Goal: Task Accomplishment & Management: Manage account settings

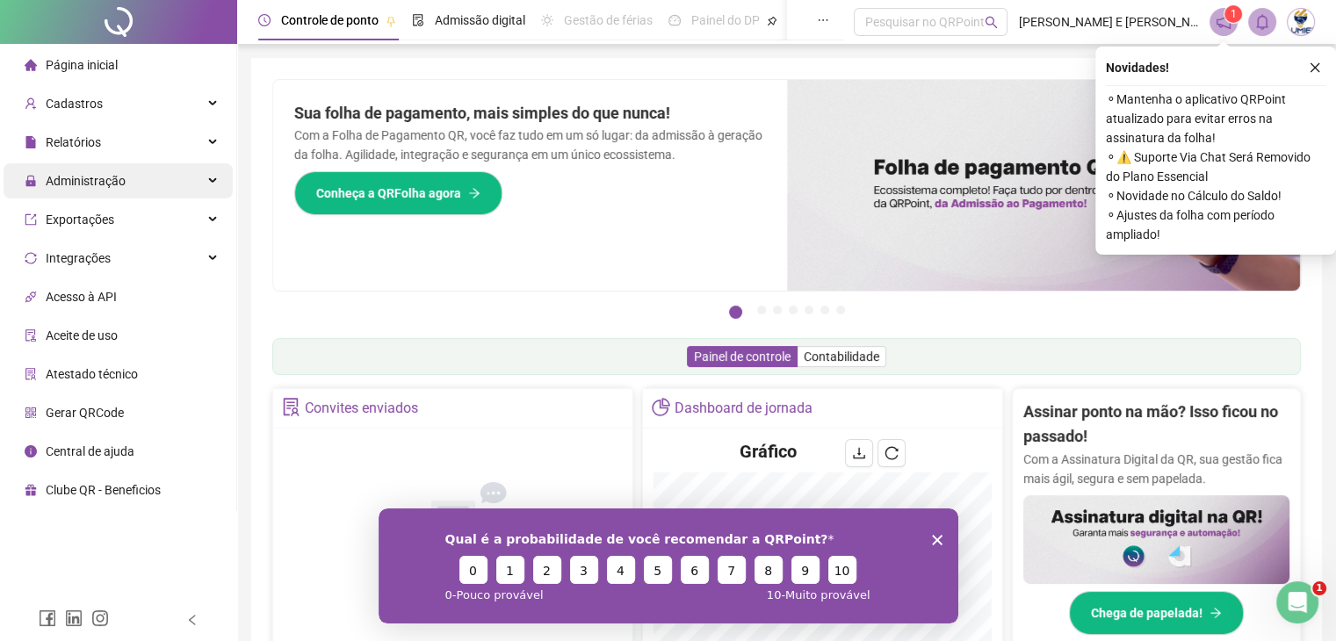
click at [177, 191] on div "Administração" at bounding box center [118, 180] width 229 height 35
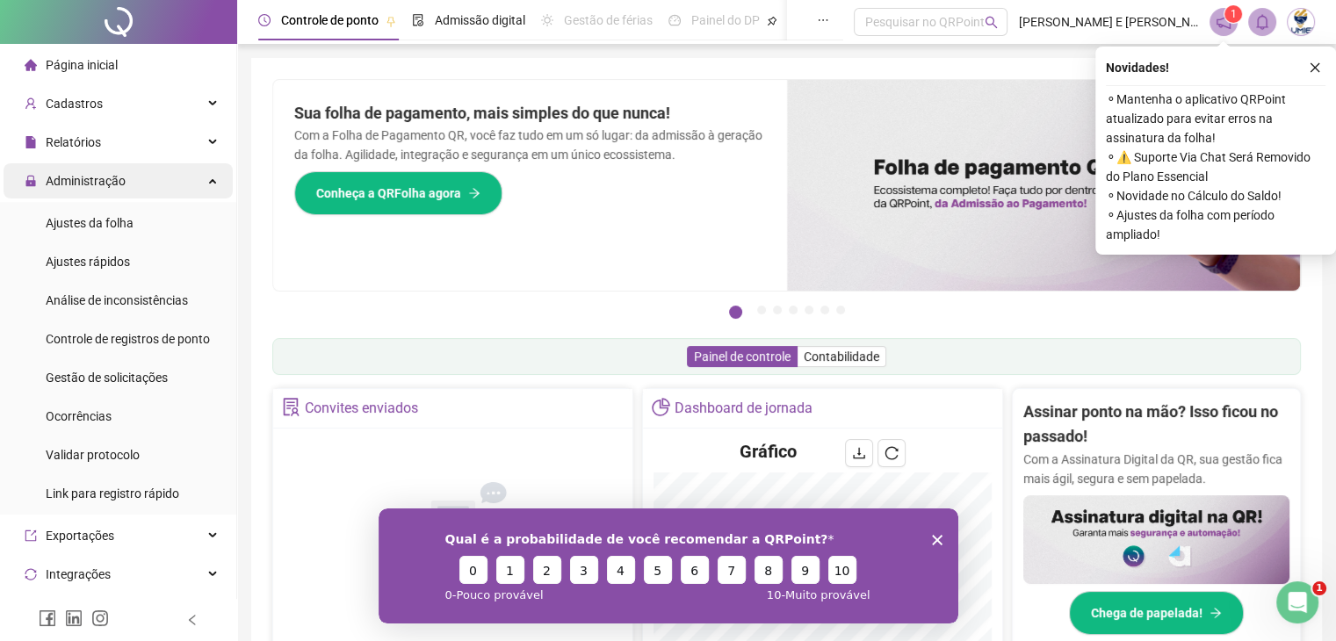
click at [98, 177] on span "Administração" at bounding box center [86, 181] width 80 height 14
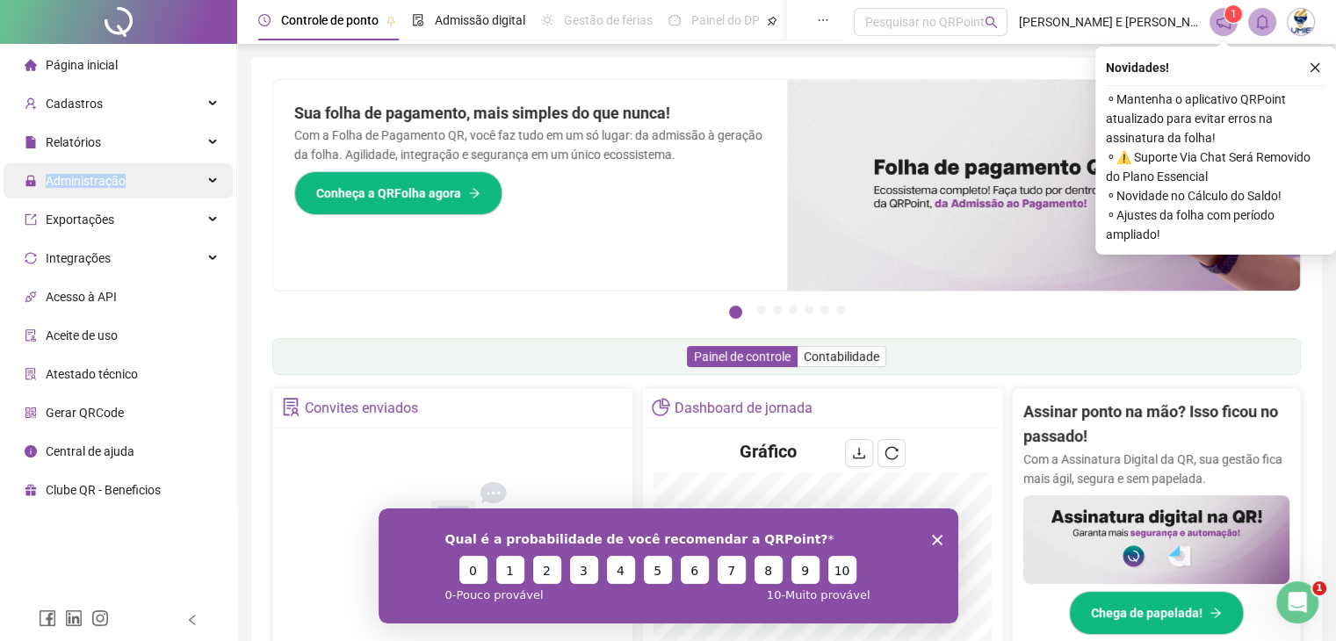
click at [98, 177] on span "Administração" at bounding box center [86, 181] width 80 height 14
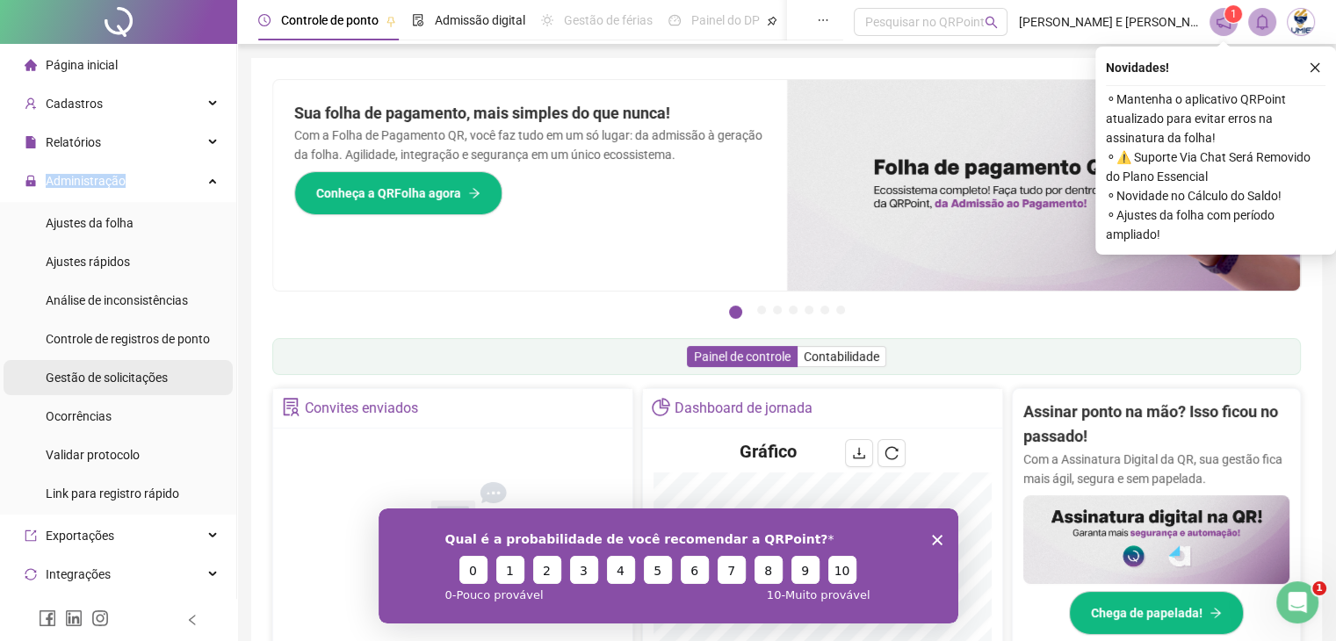
click at [126, 371] on span "Gestão de solicitações" at bounding box center [107, 378] width 122 height 14
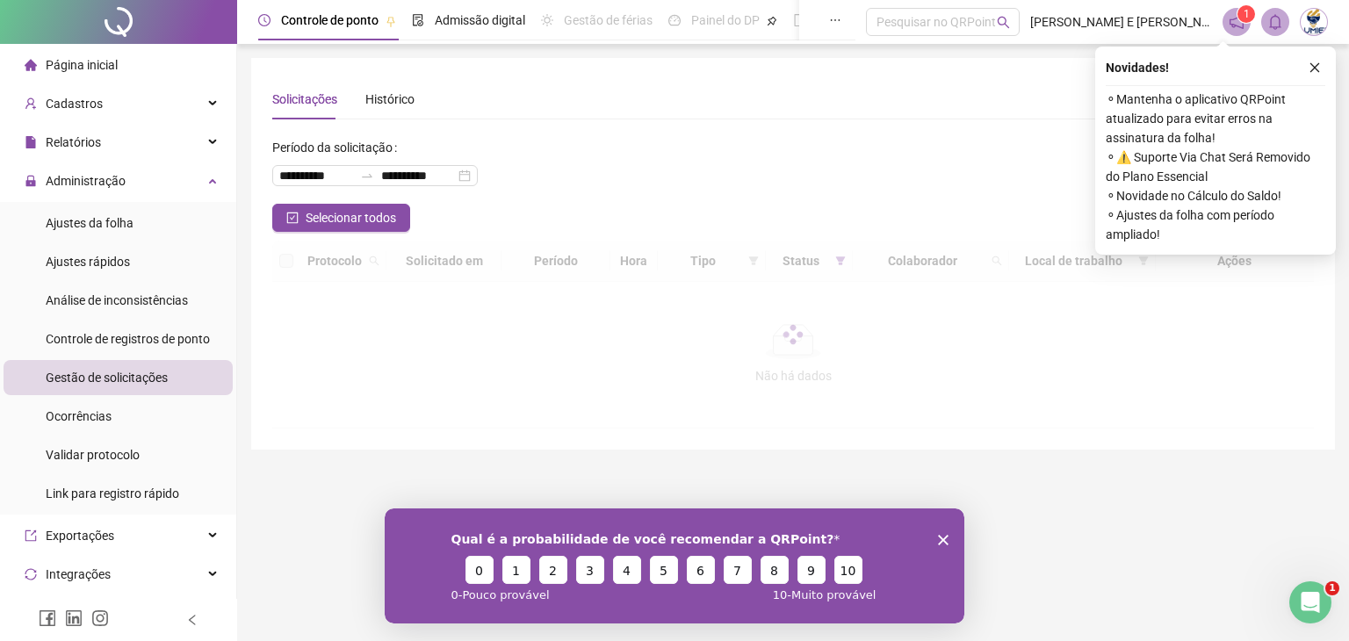
click at [952, 537] on div "Qual é a probabilidade de você recomendar a QRPoint? 0 1 2 3 4 5 6 7 8 9 10 0 -…" at bounding box center [675, 565] width 580 height 115
click at [951, 537] on div "Qual é a probabilidade de você recomendar a QRPoint? 0 1 2 3 4 5 6 7 8 9 10 0 -…" at bounding box center [675, 565] width 580 height 115
click at [940, 539] on icon "Fechar inquérito" at bounding box center [943, 539] width 11 height 11
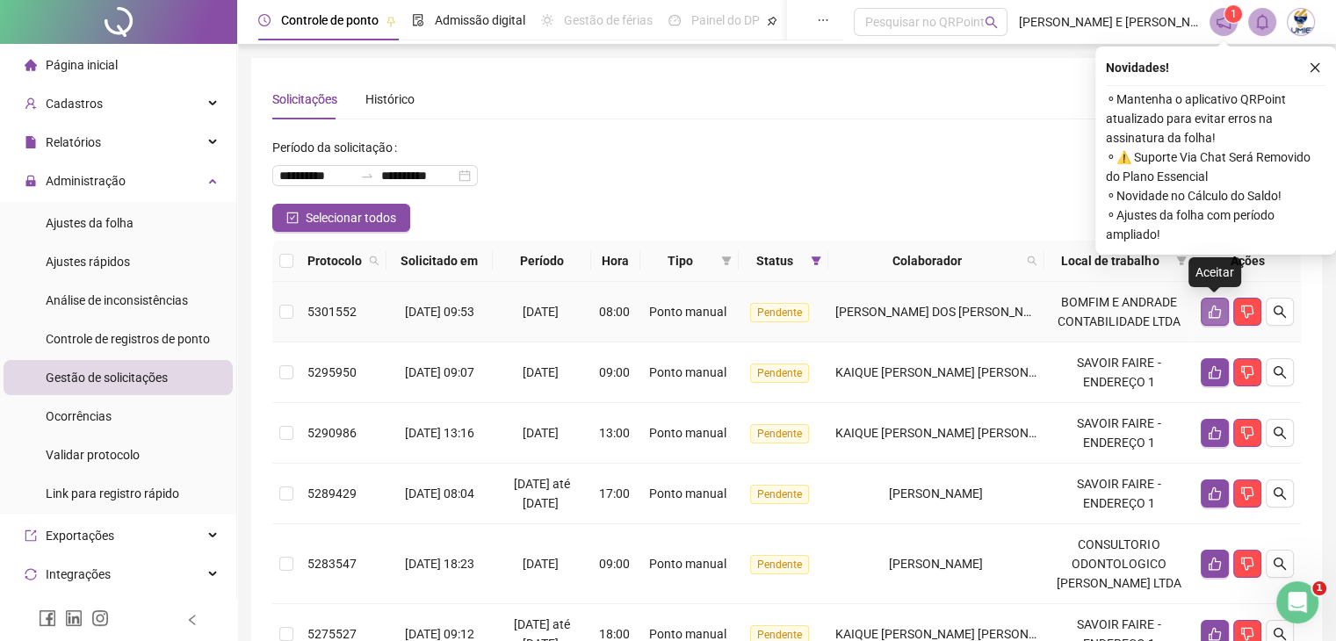
click at [1210, 313] on icon "like" at bounding box center [1214, 312] width 12 height 13
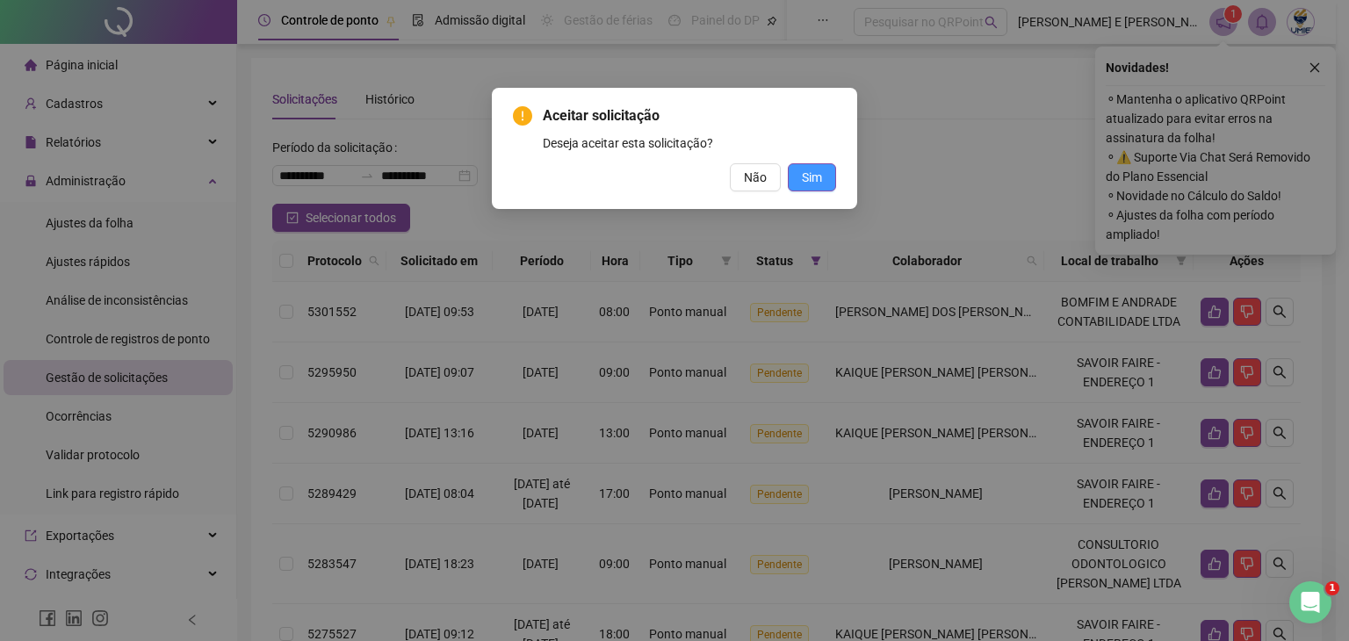
click at [799, 178] on button "Sim" at bounding box center [812, 177] width 48 height 28
